Goal: Information Seeking & Learning: Learn about a topic

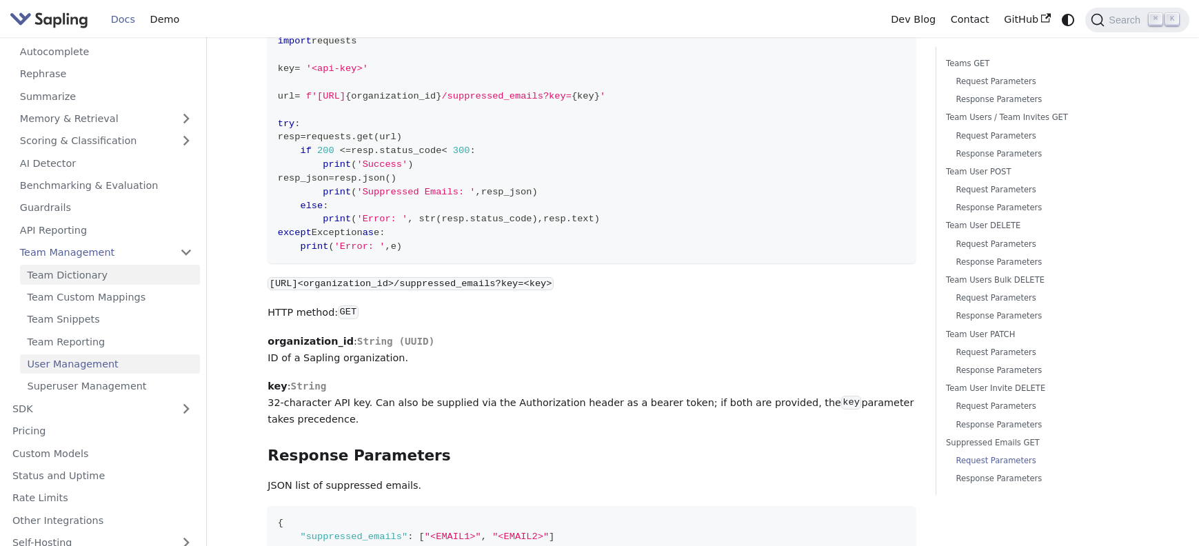
scroll to position [135, 0]
click at [183, 398] on button "Expand sidebar category 'SDK'" at bounding box center [186, 408] width 28 height 20
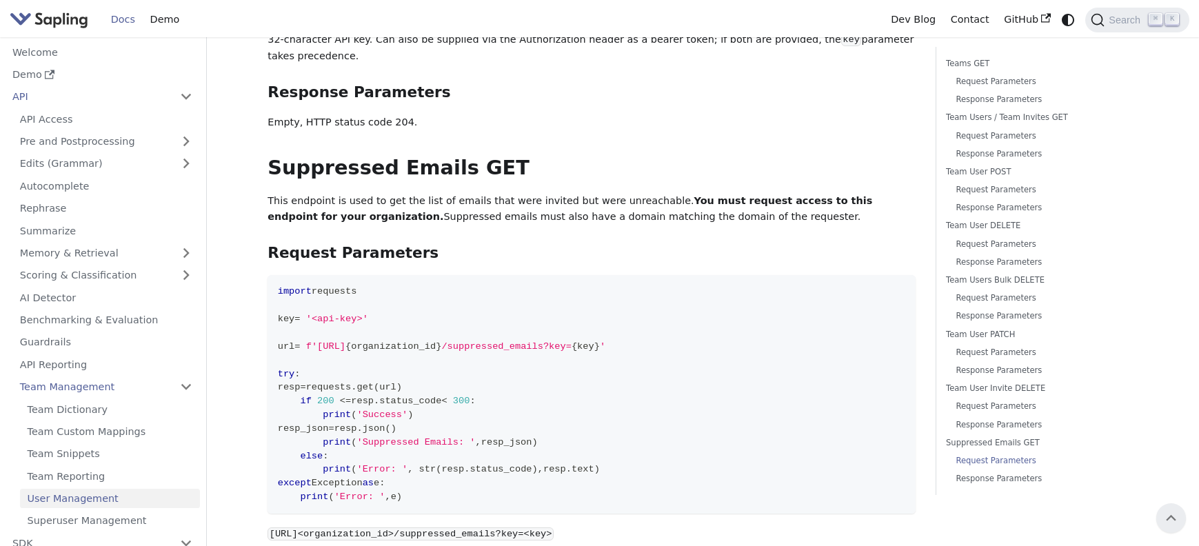
scroll to position [6386, 0]
click at [96, 117] on link "API Access" at bounding box center [106, 119] width 188 height 20
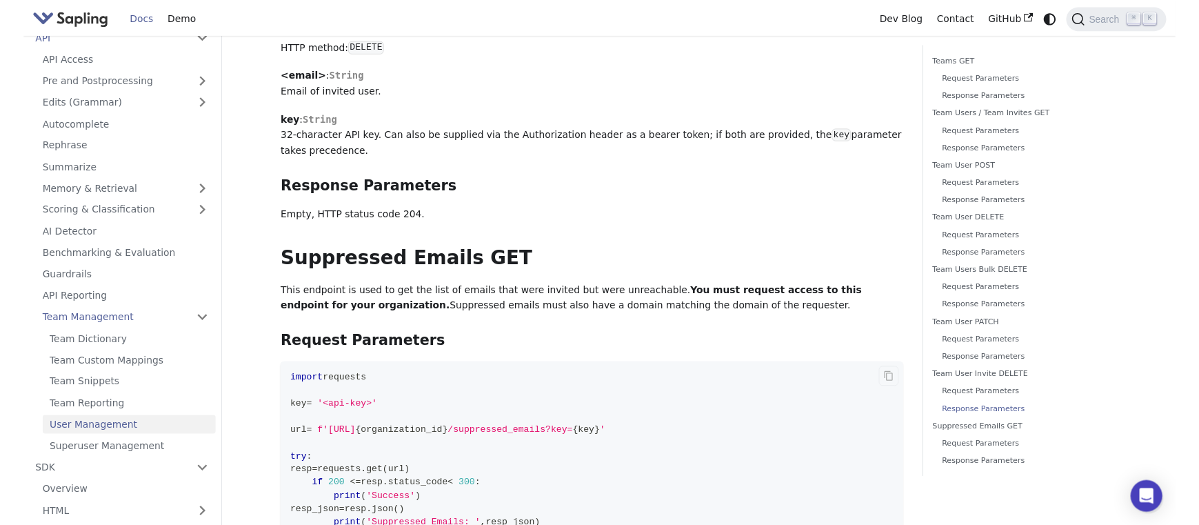
scroll to position [6250, 0]
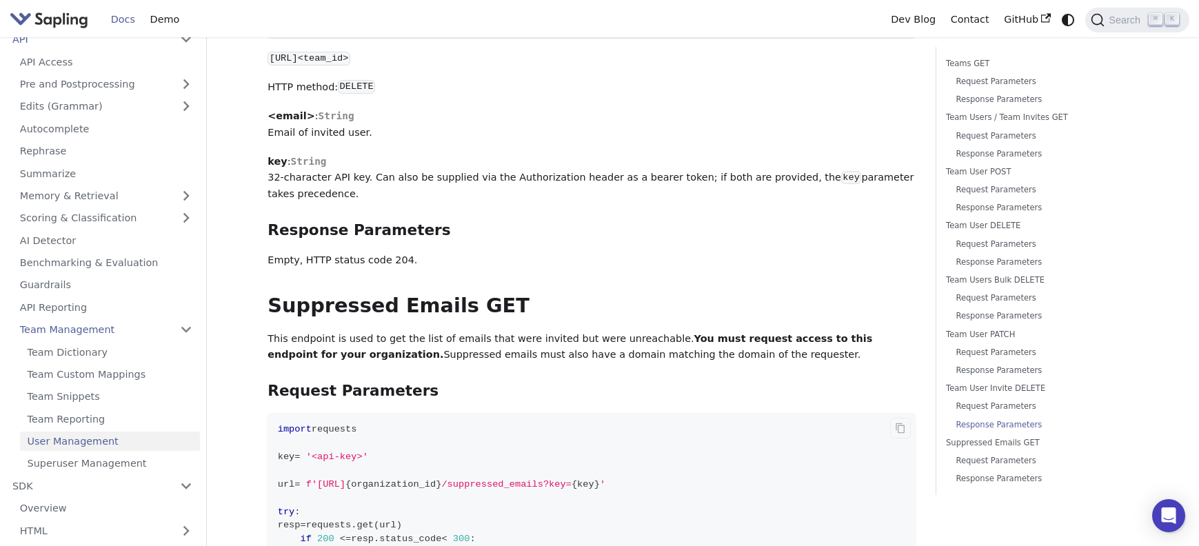
drag, startPoint x: 487, startPoint y: 330, endPoint x: 569, endPoint y: 327, distance: 82.1
click at [569, 479] on span "url = f'[URL] { organization_id } /suppressed_emails?key= { key } '" at bounding box center [441, 484] width 327 height 10
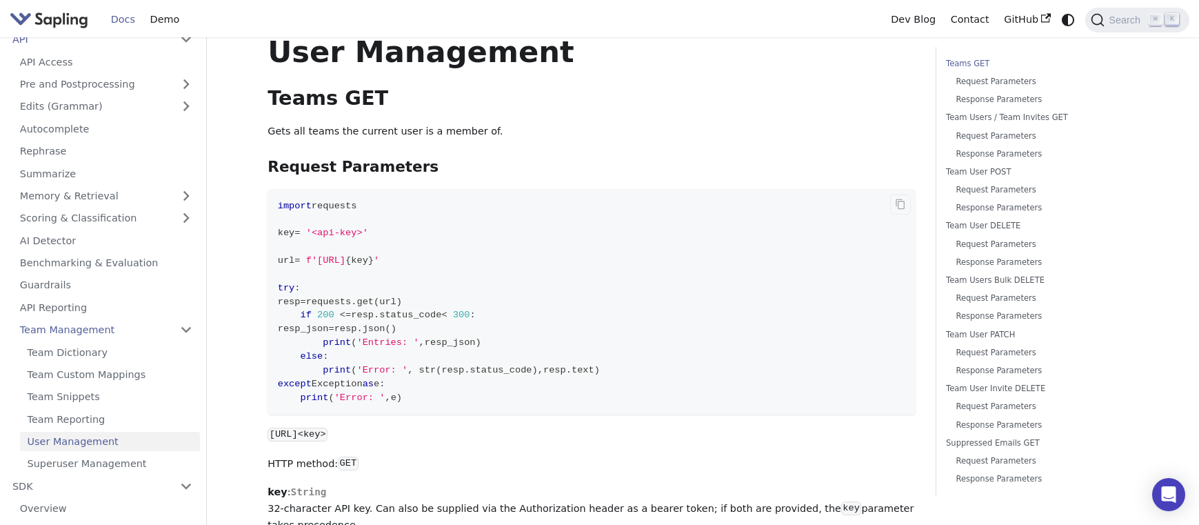
scroll to position [44, 0]
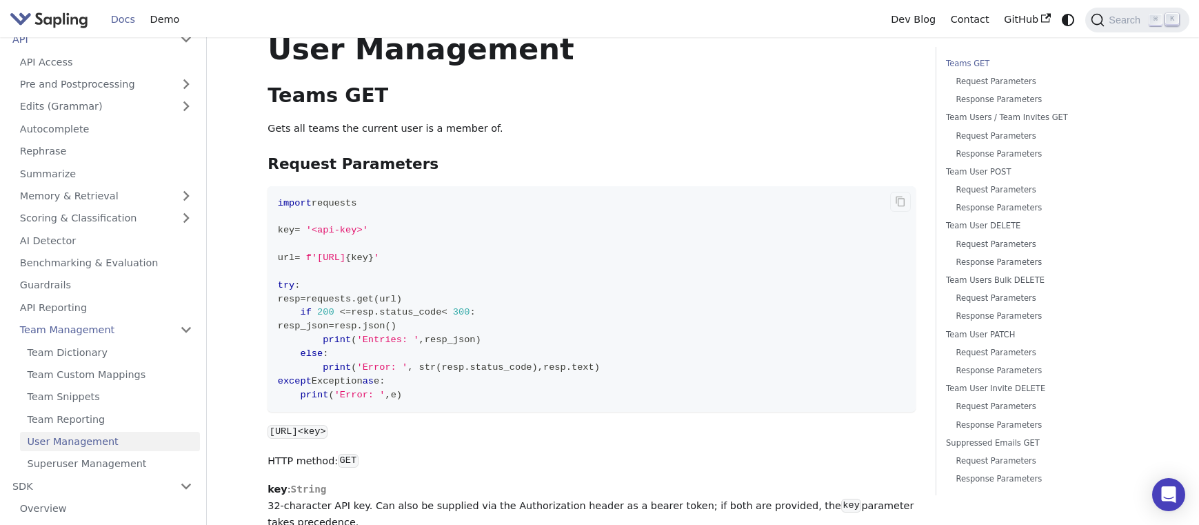
click at [642, 232] on code "import requests key = '<api-key>' url = f'[URL] { key } ' try : resp = requests…" at bounding box center [591, 298] width 648 height 225
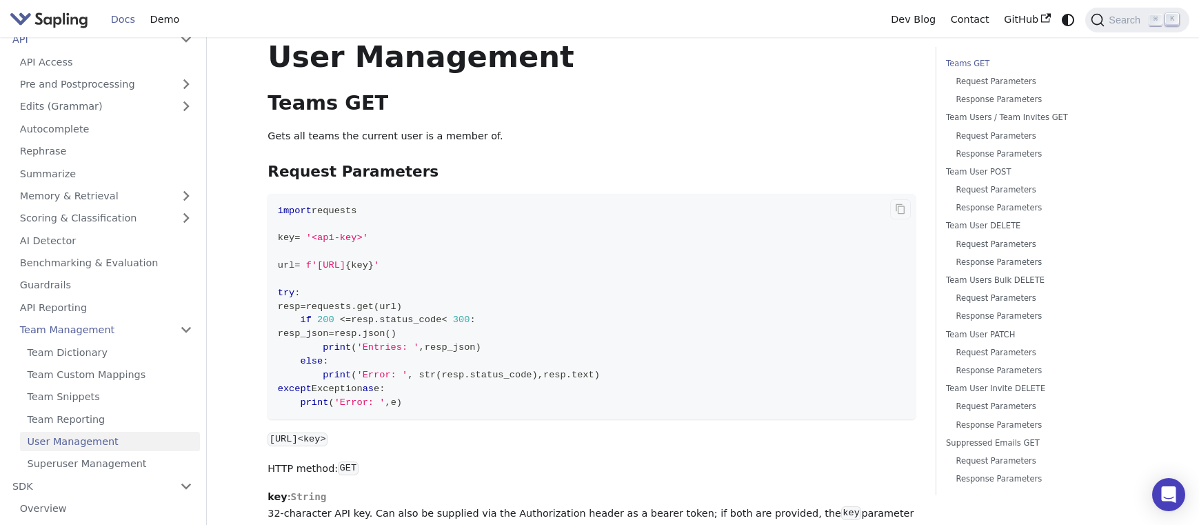
scroll to position [38, 0]
click at [77, 342] on link "Team Dictionary" at bounding box center [110, 352] width 180 height 20
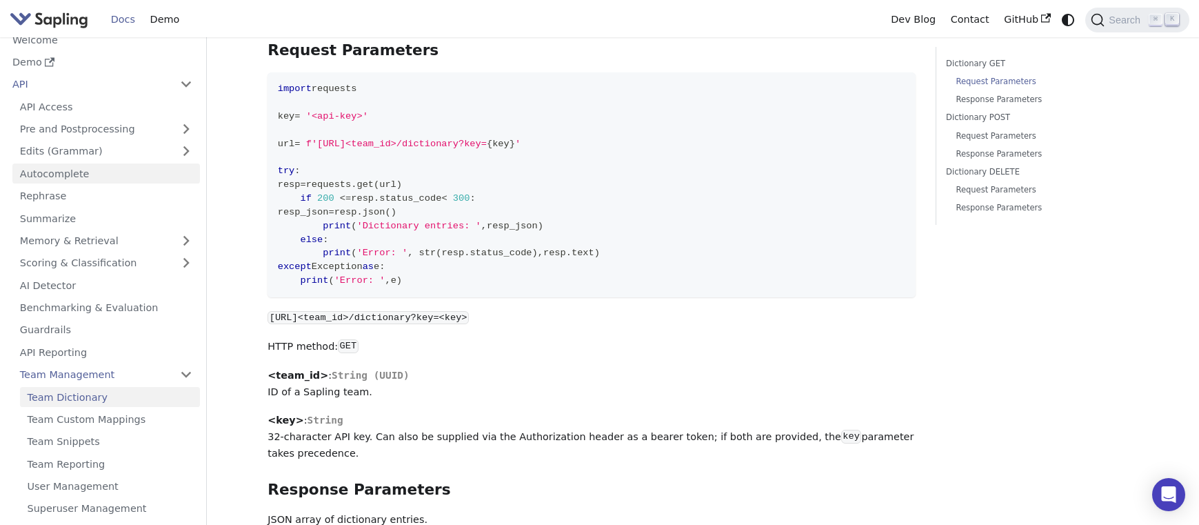
scroll to position [6, 0]
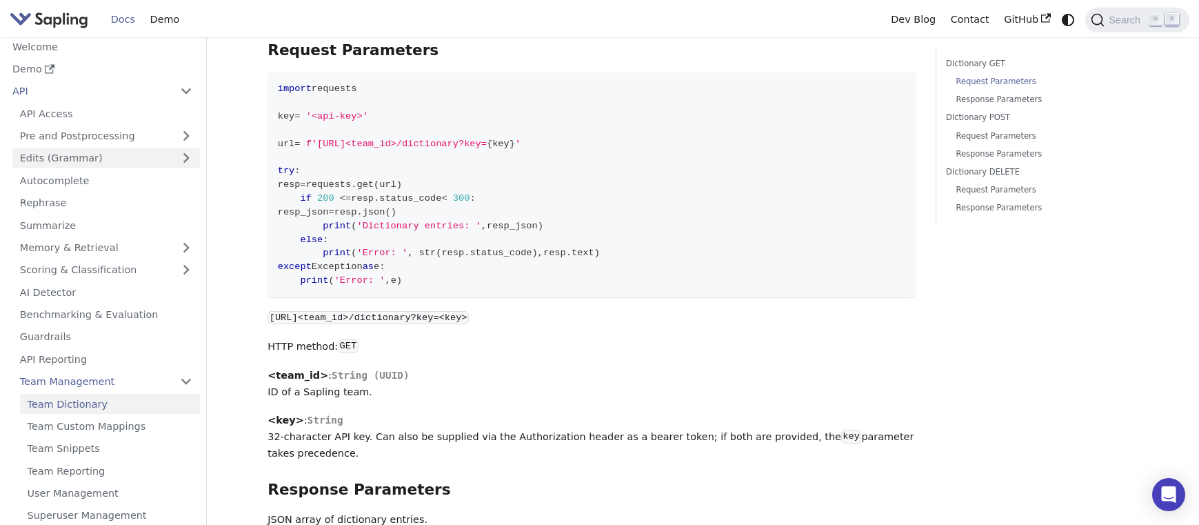
click at [98, 155] on link "Edits (Grammar)" at bounding box center [106, 158] width 188 height 20
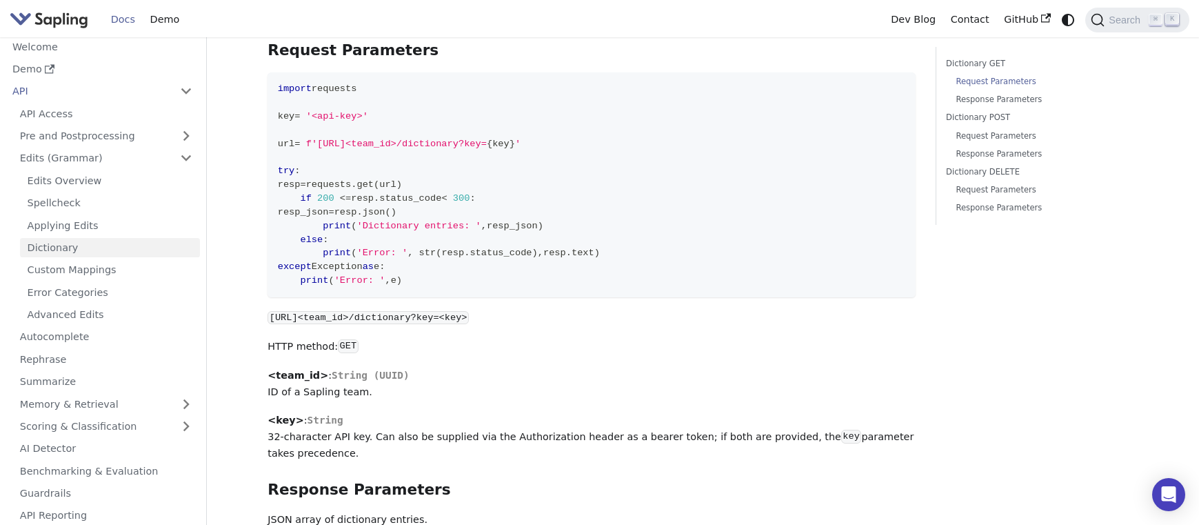
click at [49, 241] on link "Dictionary" at bounding box center [110, 248] width 180 height 20
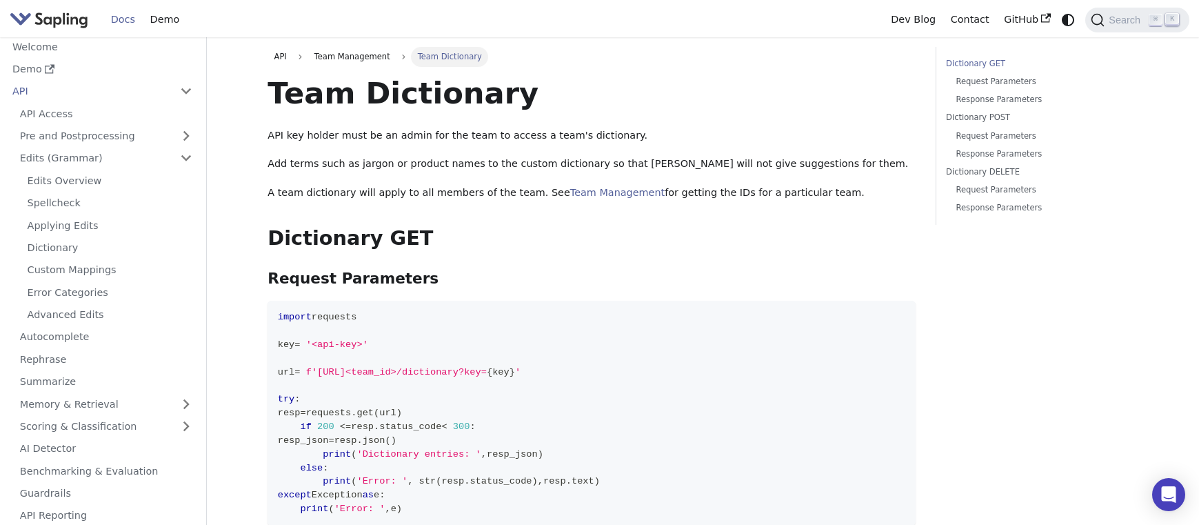
scroll to position [228, 0]
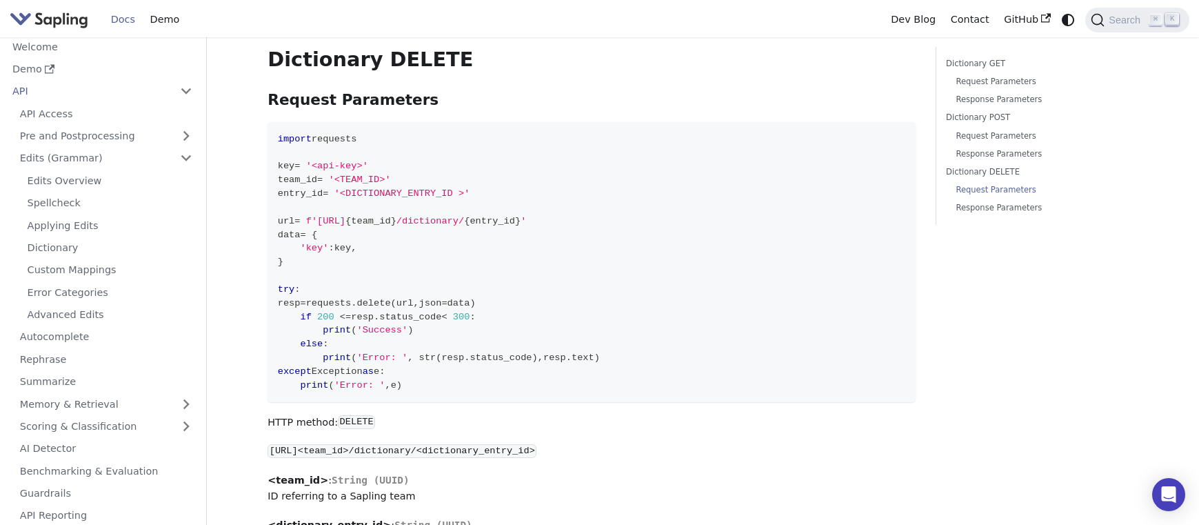
scroll to position [1748, 0]
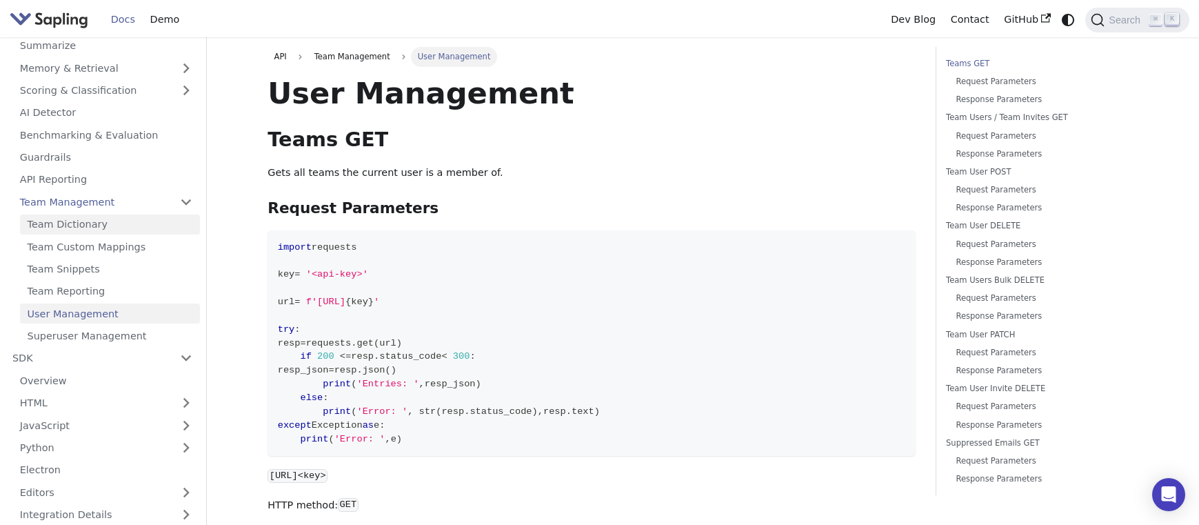
scroll to position [332, 0]
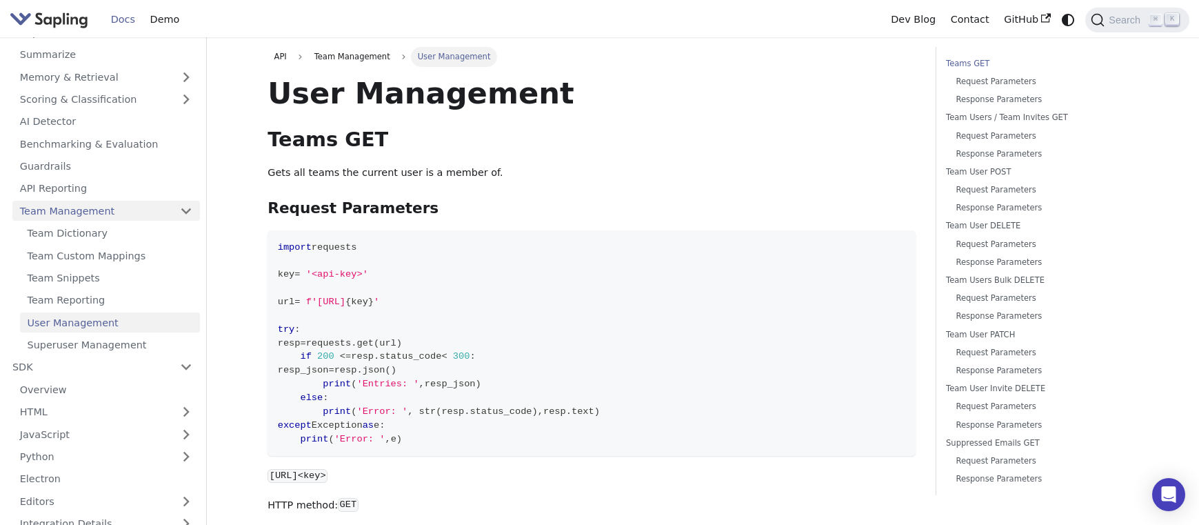
click at [104, 201] on link "Team Management" at bounding box center [106, 211] width 188 height 20
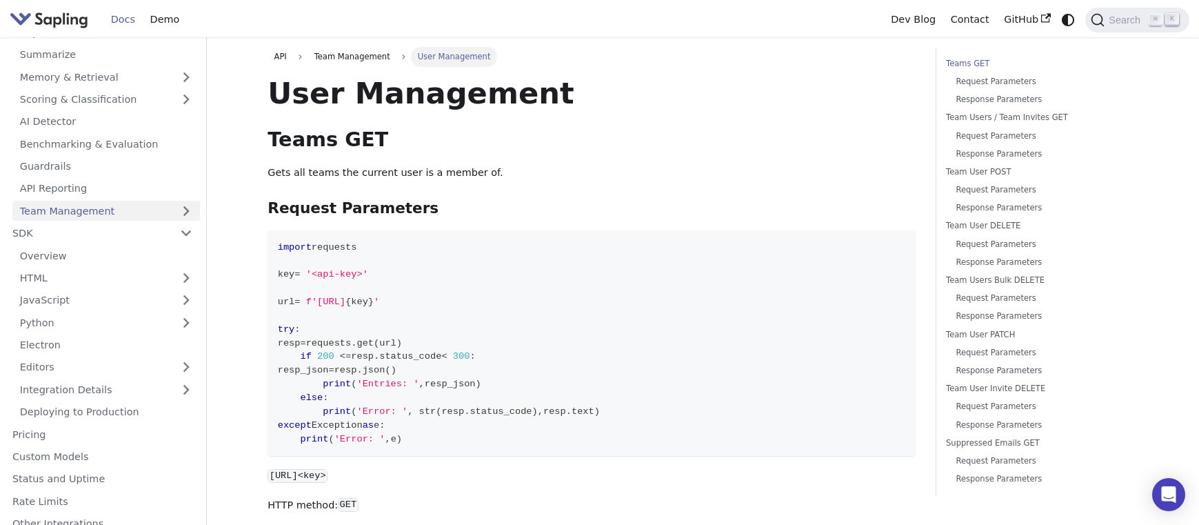
click at [108, 201] on link "Team Management" at bounding box center [106, 211] width 188 height 20
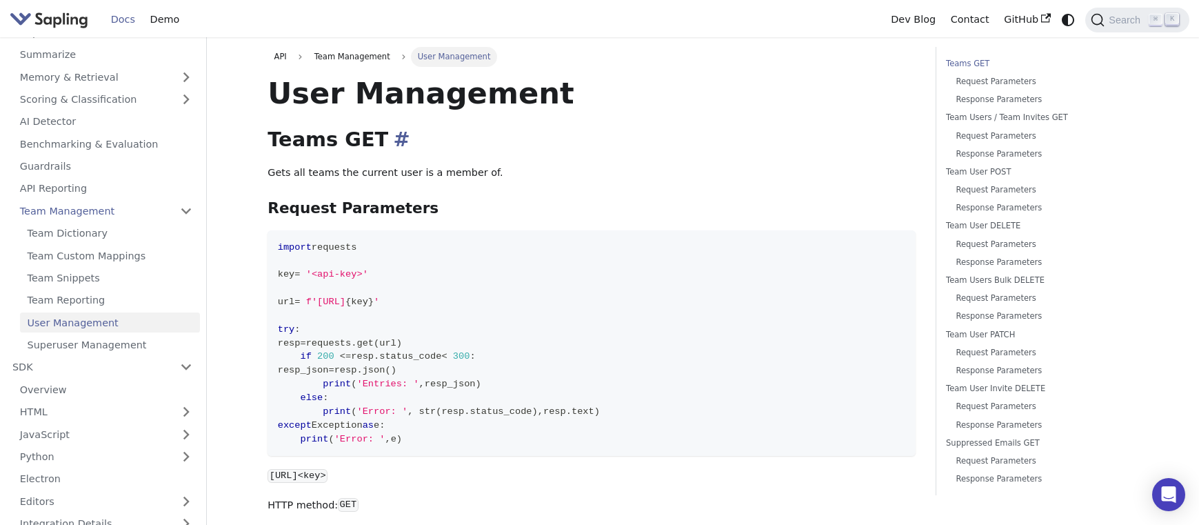
scroll to position [0, 0]
click at [384, 58] on span "Team Management" at bounding box center [351, 56] width 88 height 19
click at [357, 55] on span "Team Management" at bounding box center [351, 56] width 88 height 19
click at [100, 201] on link "Team Management" at bounding box center [106, 211] width 188 height 20
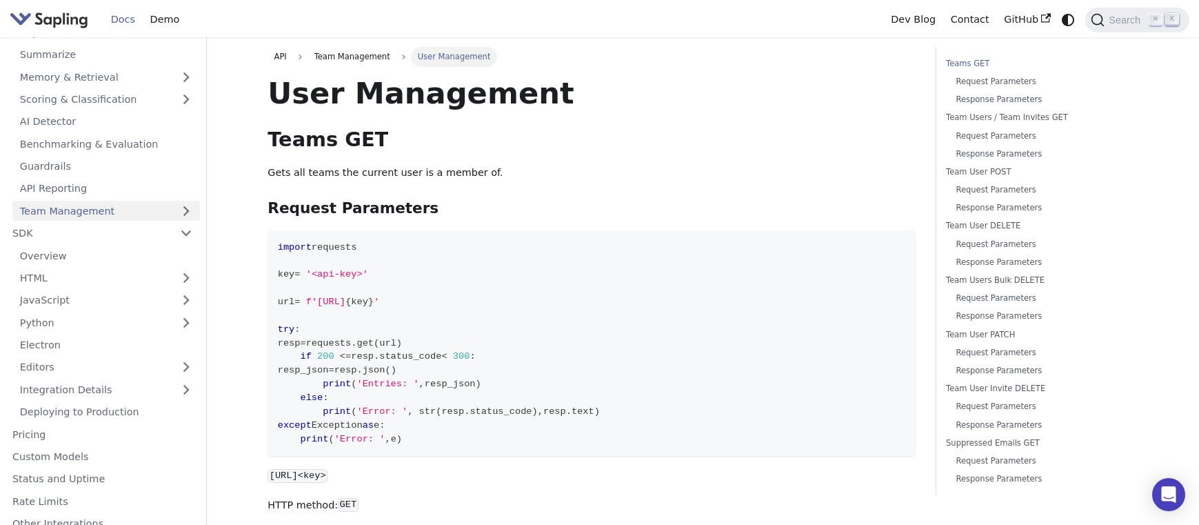
click at [100, 201] on link "Team Management" at bounding box center [106, 211] width 188 height 20
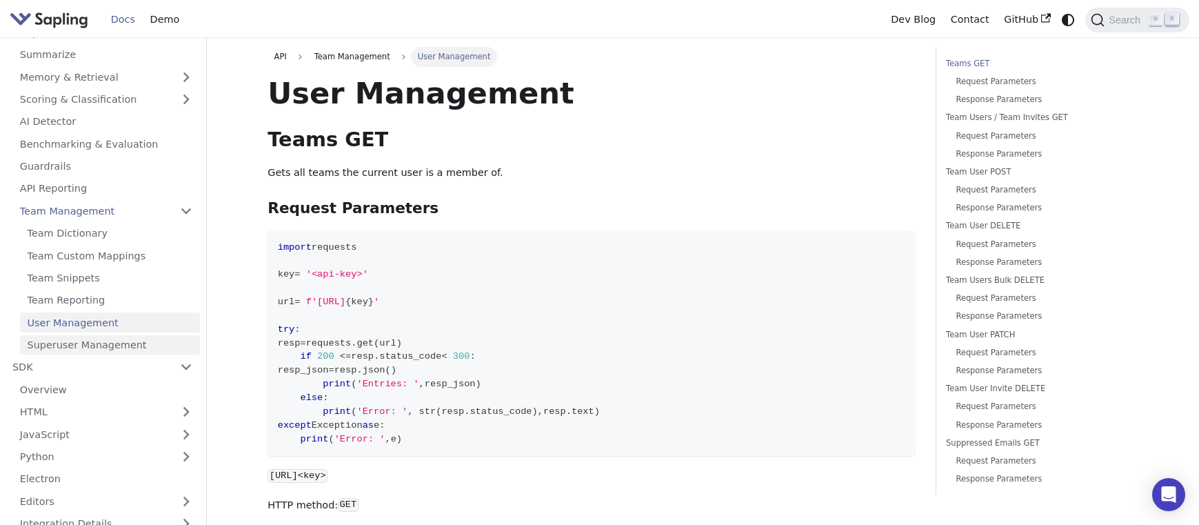
click at [86, 335] on link "Superuser Management" at bounding box center [110, 345] width 180 height 20
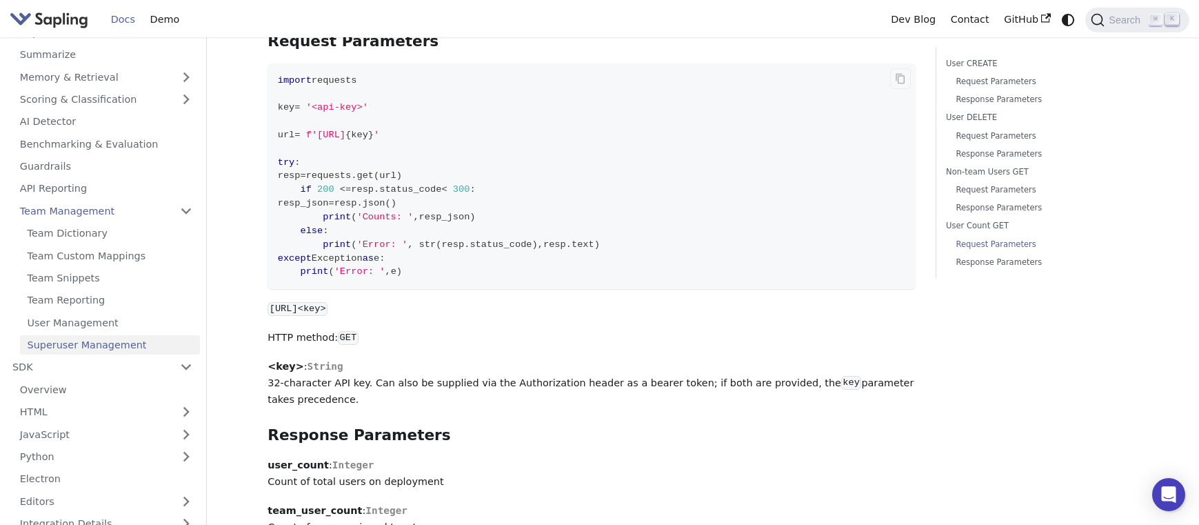
scroll to position [2454, 0]
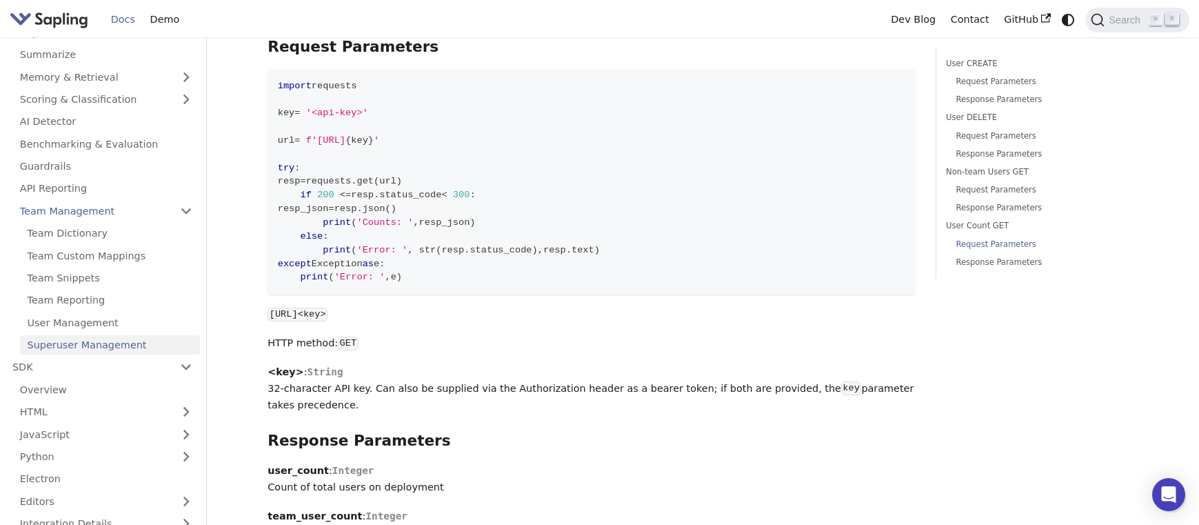
click at [94, 318] on ul "Team Dictionary Team Custom Mappings Team Snippets Team Reporting User Manageme…" at bounding box center [106, 289] width 188 height 132
click at [92, 312] on link "User Management" at bounding box center [110, 322] width 180 height 20
